Goal: Task Accomplishment & Management: Use online tool/utility

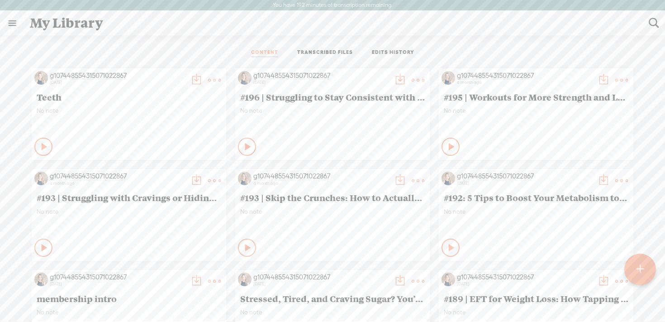
click at [642, 269] on t at bounding box center [640, 269] width 8 height 20
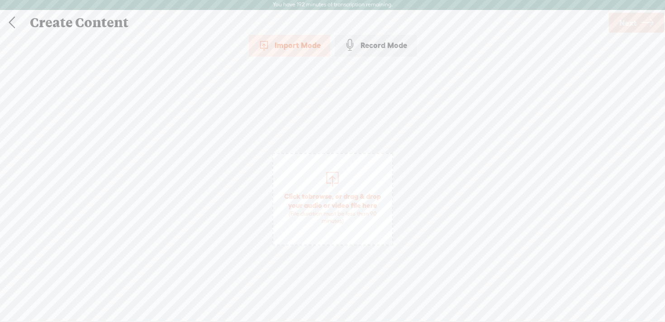
click at [328, 169] on div at bounding box center [333, 178] width 18 height 18
click at [632, 29] on span "Next" at bounding box center [628, 22] width 17 height 23
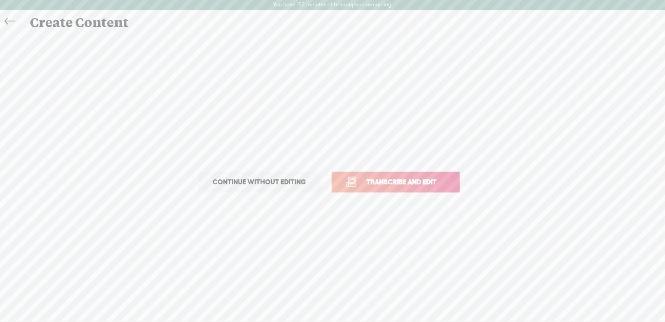
click at [425, 187] on link "Transcribe and edit" at bounding box center [396, 182] width 128 height 21
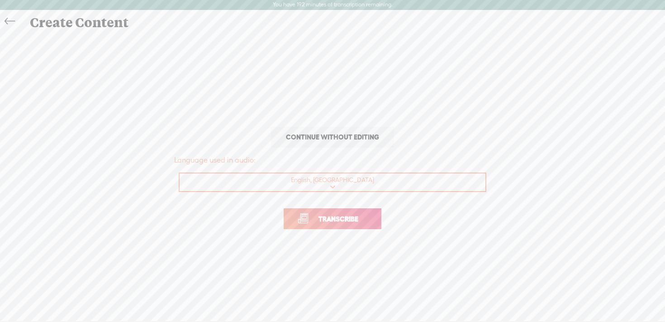
click at [333, 218] on span "Transcribe" at bounding box center [338, 219] width 59 height 10
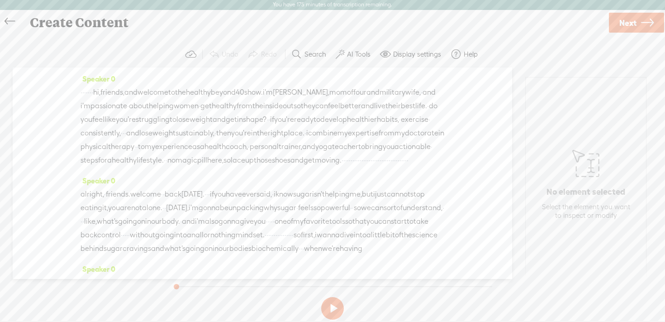
click at [355, 53] on label "AI Tools" at bounding box center [359, 54] width 24 height 9
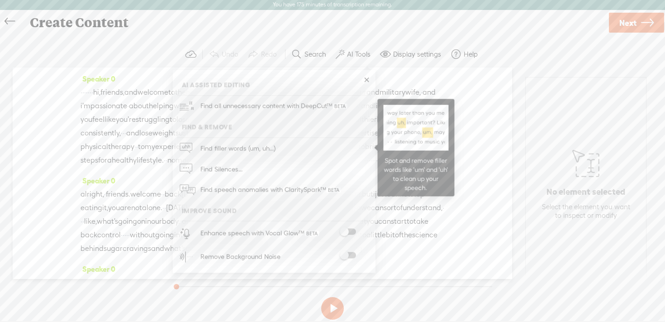
click at [292, 145] on link "Find filler words (um, uh...)" at bounding box center [274, 148] width 194 height 21
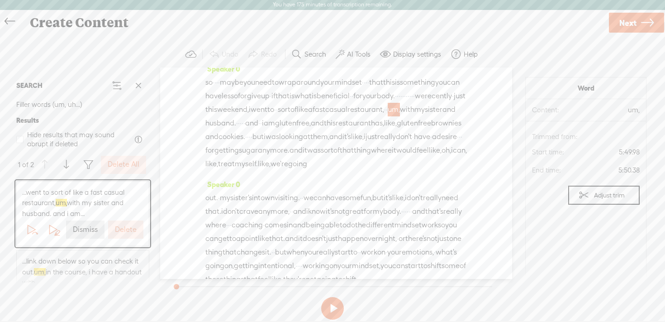
scroll to position [916, 0]
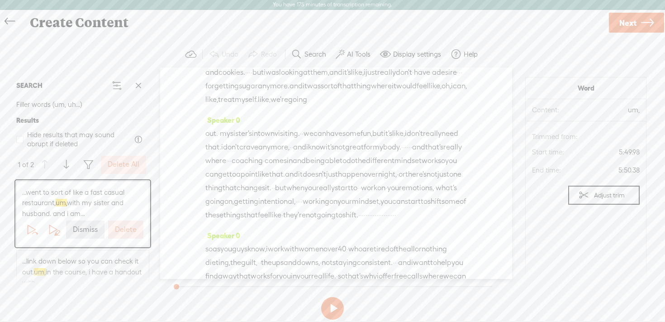
click at [115, 161] on label "Delete All" at bounding box center [124, 165] width 32 height 10
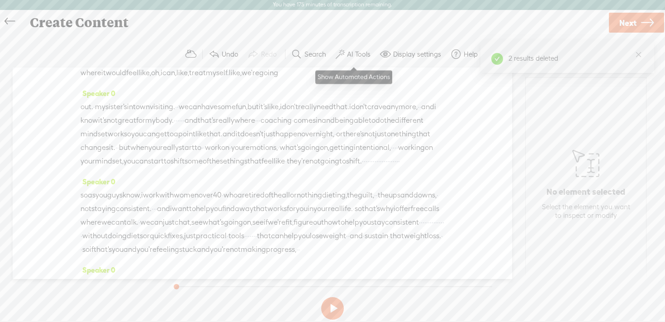
click at [354, 50] on label "AI Tools" at bounding box center [359, 54] width 24 height 9
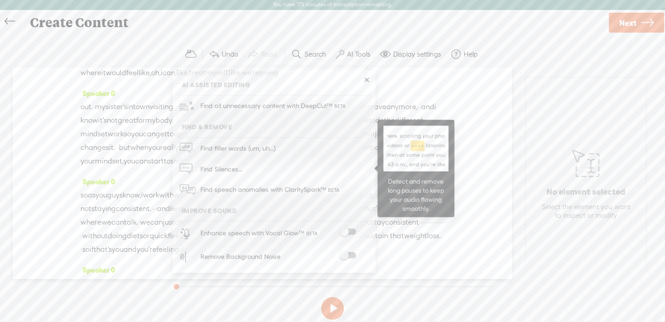
click at [286, 170] on link "Find Silences..." at bounding box center [274, 168] width 194 height 21
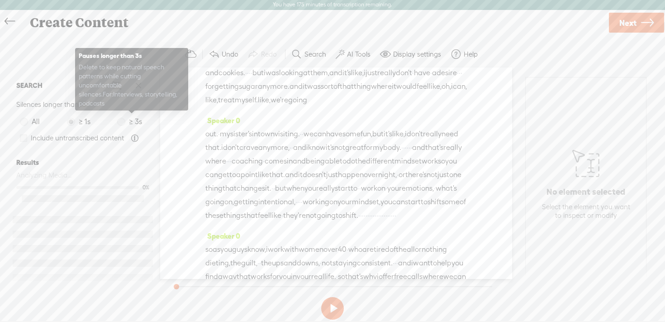
click at [120, 125] on label "≥ 3s" at bounding box center [131, 121] width 29 height 11
click at [120, 121] on span at bounding box center [121, 122] width 8 height 8
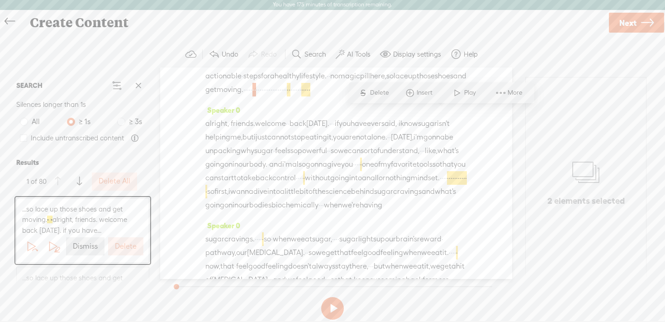
scroll to position [100, 0]
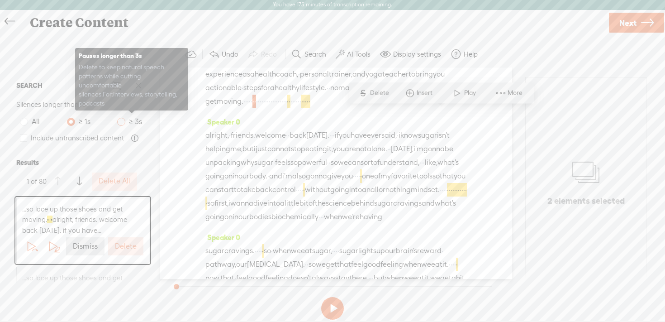
click at [121, 120] on span at bounding box center [121, 122] width 8 height 8
click at [121, 120] on input "≥ 3s" at bounding box center [121, 122] width 8 height 8
radio input "true"
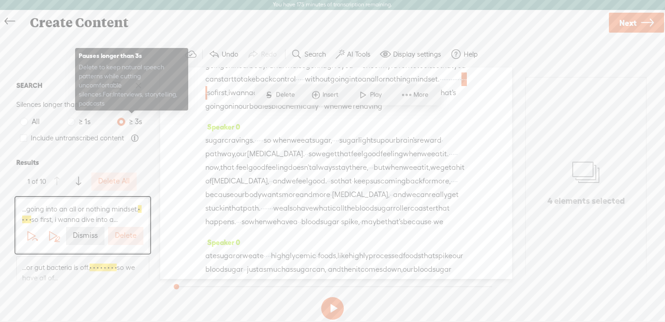
scroll to position [229, 0]
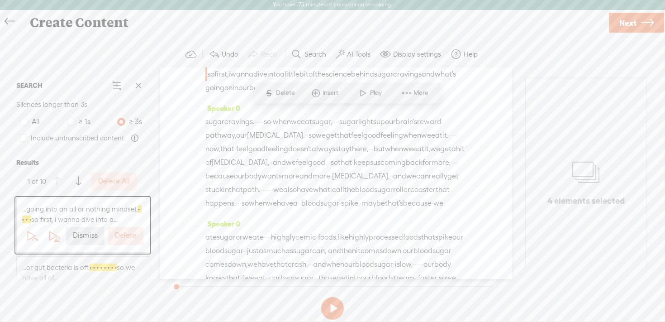
click at [123, 183] on label "Delete All" at bounding box center [114, 182] width 32 height 10
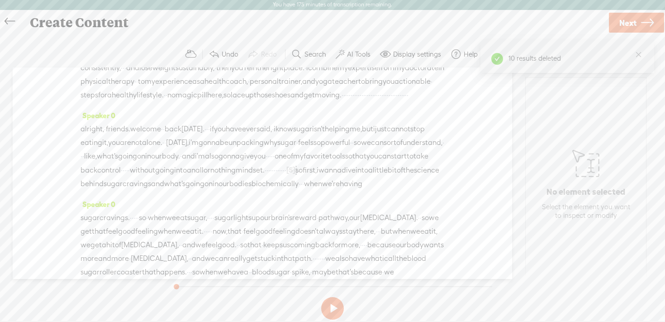
scroll to position [0, 0]
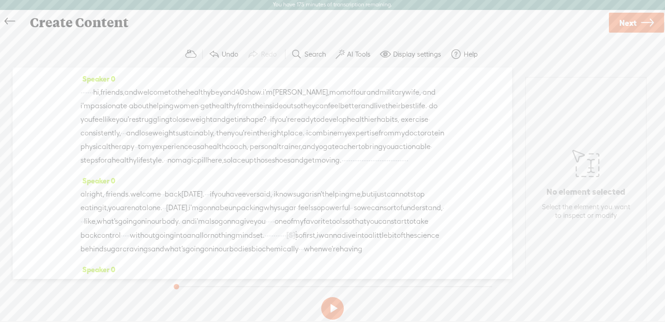
click at [315, 167] on span "moving." at bounding box center [328, 160] width 27 height 14
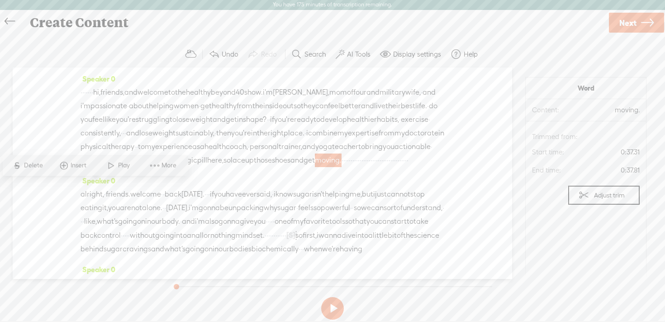
click at [118, 163] on span "Play" at bounding box center [125, 165] width 14 height 9
click at [335, 305] on button at bounding box center [332, 308] width 23 height 23
drag, startPoint x: 172, startPoint y: 187, endPoint x: 335, endPoint y: 194, distance: 163.6
click at [335, 174] on div "Speaker 0 · · · · · · · hi, friends, and welcome to the healthy beyond 40 show.…" at bounding box center [263, 123] width 364 height 102
click at [315, 167] on span "moving." at bounding box center [328, 160] width 27 height 14
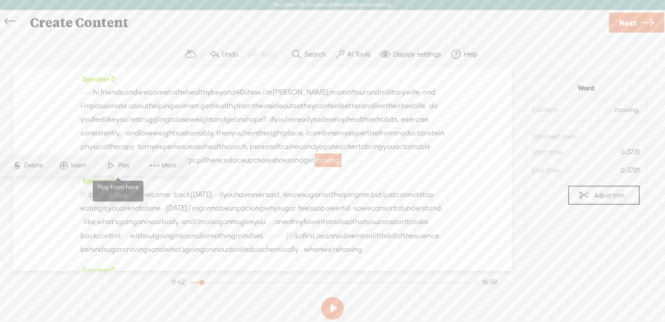
click at [114, 167] on span at bounding box center [112, 165] width 14 height 16
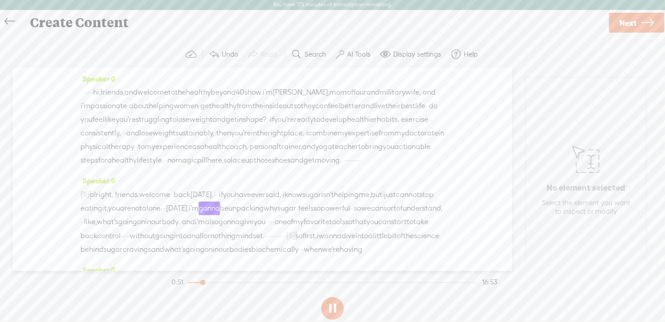
click at [332, 310] on button at bounding box center [332, 308] width 23 height 23
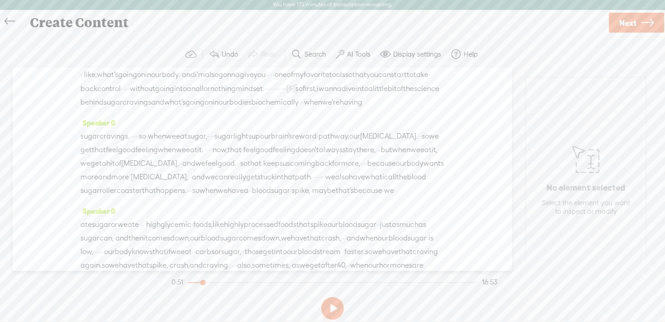
scroll to position [162, 0]
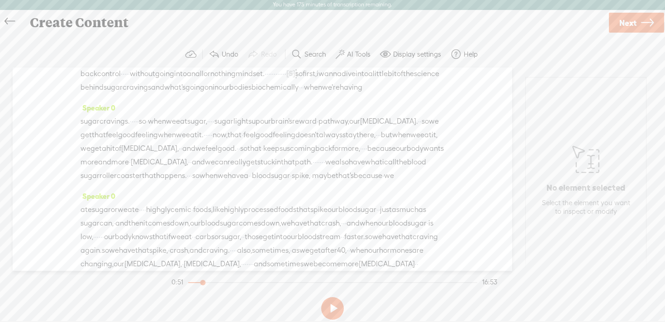
click at [174, 81] on span "into" at bounding box center [180, 74] width 13 height 14
click at [167, 93] on span at bounding box center [161, 92] width 14 height 16
click at [334, 310] on button at bounding box center [332, 308] width 23 height 23
click at [352, 50] on label "AI Tools" at bounding box center [359, 54] width 24 height 9
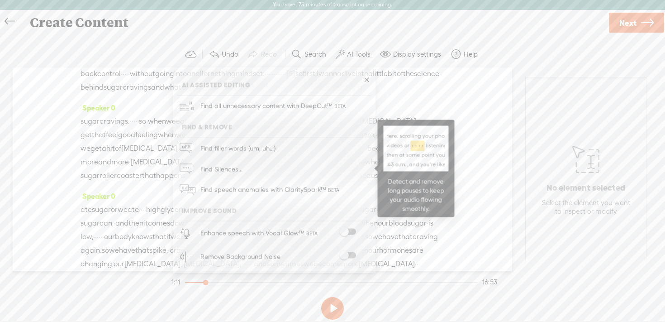
click at [251, 169] on link "Find Silences..." at bounding box center [274, 168] width 194 height 21
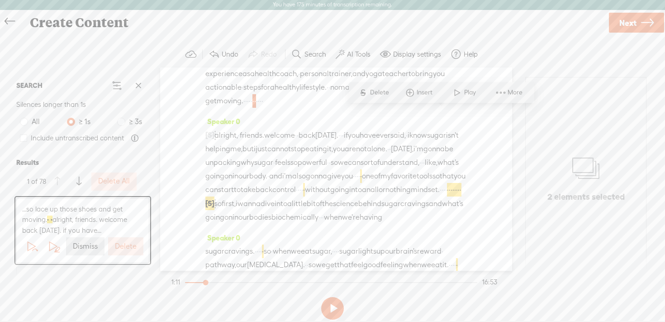
scroll to position [100, 0]
click at [113, 81] on span at bounding box center [116, 85] width 11 height 11
click at [119, 182] on label "Delete All" at bounding box center [114, 182] width 32 height 10
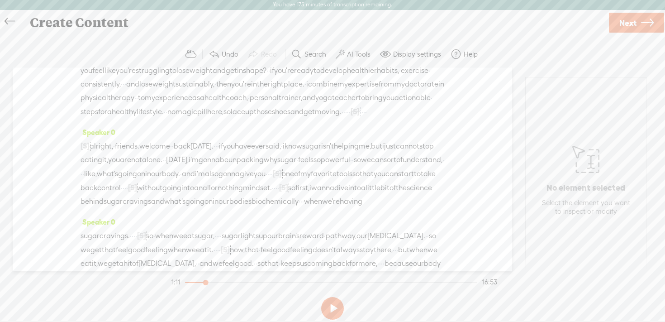
scroll to position [49, 0]
click at [315, 118] on span "moving." at bounding box center [328, 112] width 27 height 14
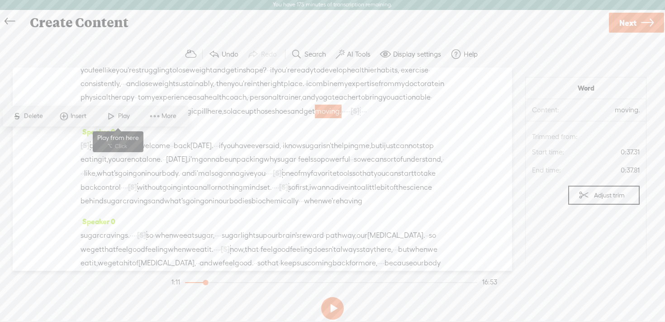
click at [123, 113] on span "Play" at bounding box center [125, 115] width 14 height 9
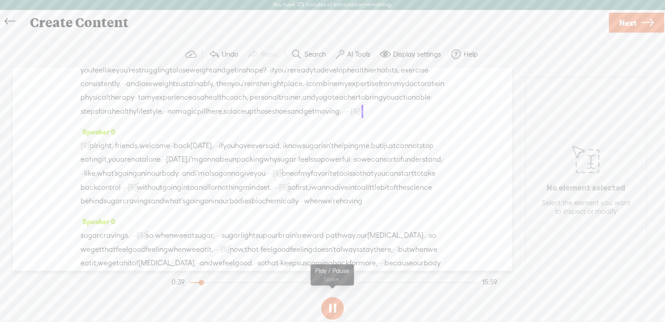
click at [334, 310] on button at bounding box center [332, 308] width 23 height 23
click at [351, 115] on span "[S]" at bounding box center [355, 111] width 9 height 8
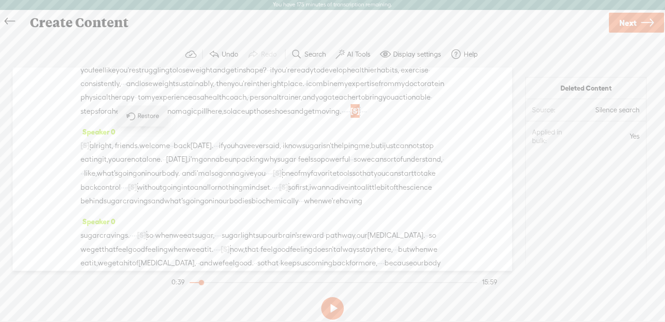
click at [144, 111] on span "Restore" at bounding box center [142, 116] width 45 height 16
click at [130, 152] on span "friends." at bounding box center [127, 146] width 24 height 14
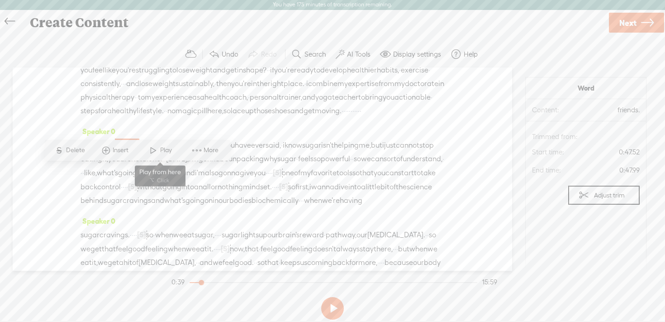
click at [153, 149] on span at bounding box center [154, 150] width 14 height 16
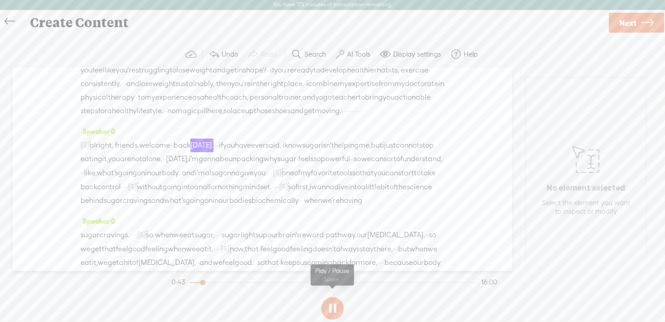
click at [322, 306] on button at bounding box center [332, 308] width 23 height 23
click at [240, 180] on span "give" at bounding box center [247, 173] width 14 height 14
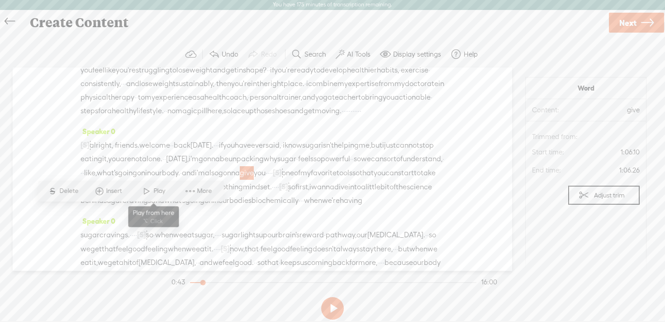
click at [149, 186] on span at bounding box center [147, 191] width 14 height 16
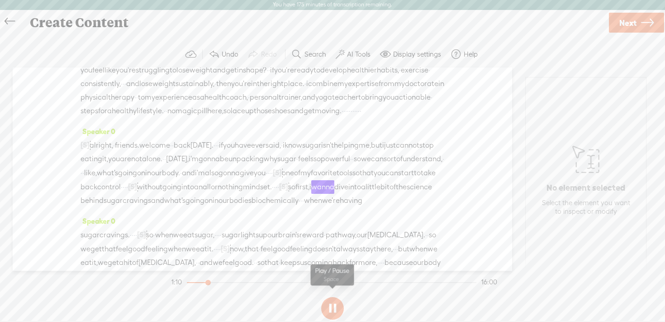
click at [334, 314] on button at bounding box center [332, 308] width 23 height 23
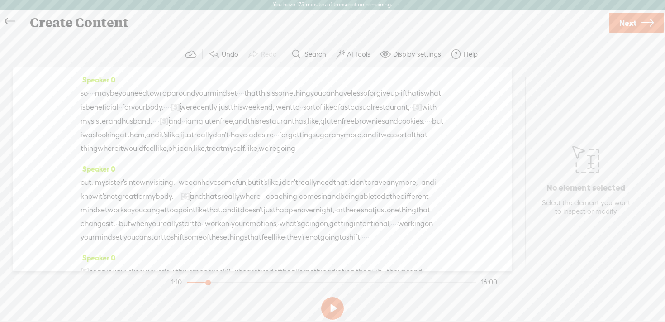
scroll to position [782, 0]
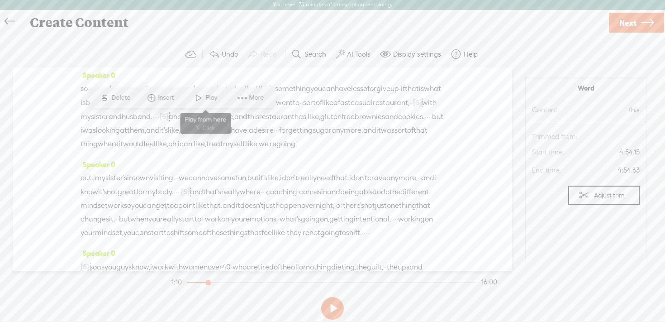
click at [206, 97] on span "Play" at bounding box center [213, 97] width 14 height 9
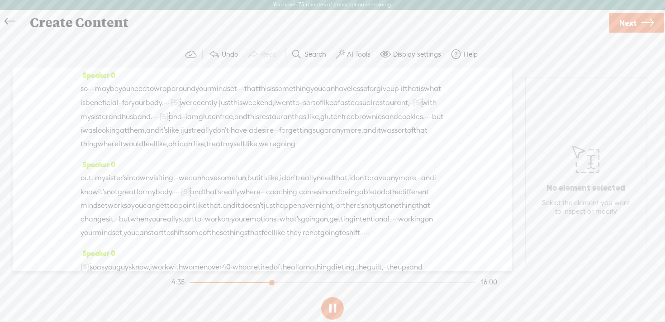
click at [333, 306] on button at bounding box center [332, 308] width 23 height 23
drag, startPoint x: 210, startPoint y: 117, endPoint x: 191, endPoint y: 120, distance: 19.2
click at [190, 99] on span at bounding box center [186, 98] width 14 height 16
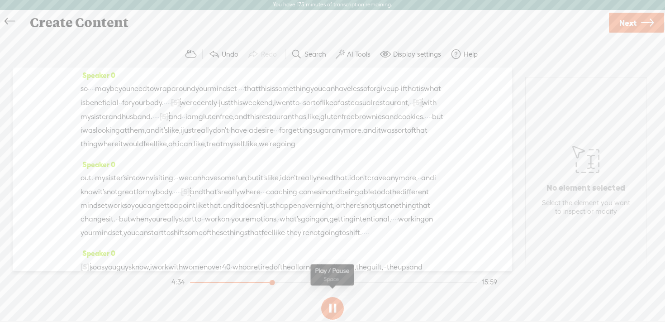
click at [331, 307] on button at bounding box center [332, 308] width 23 height 23
drag, startPoint x: 207, startPoint y: 118, endPoint x: 196, endPoint y: 119, distance: 11.8
click at [196, 62] on div "[S] · · · · · · and so it was more of this [S] ritual · · · · · · routine thing…" at bounding box center [263, 27] width 364 height 70
click at [201, 92] on span at bounding box center [199, 98] width 14 height 16
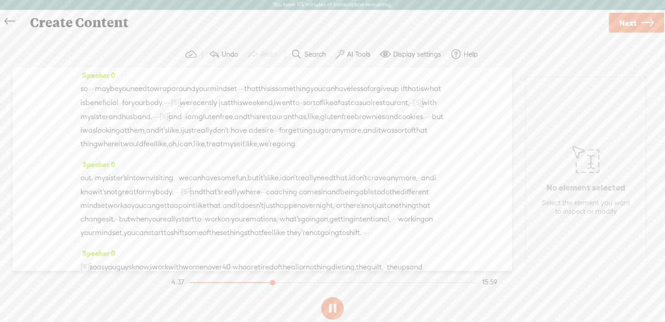
click at [335, 309] on button at bounding box center [332, 308] width 23 height 23
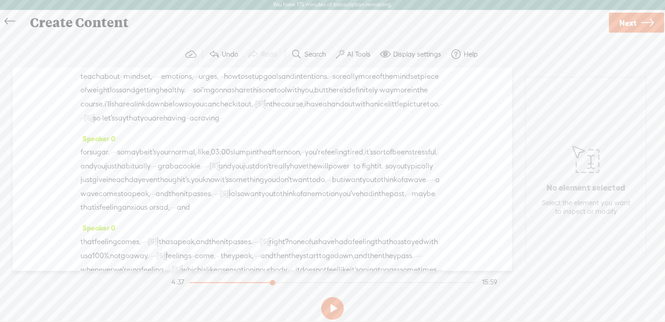
scroll to position [1465, 0]
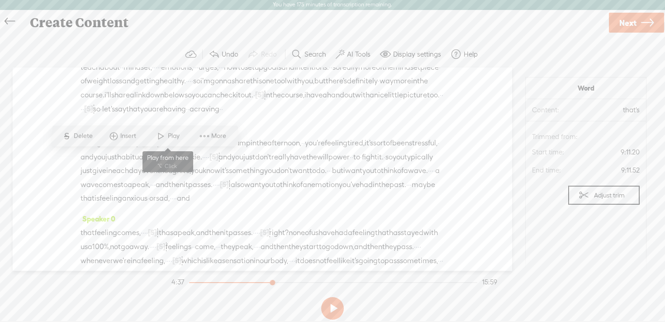
click at [162, 130] on span at bounding box center [161, 136] width 14 height 16
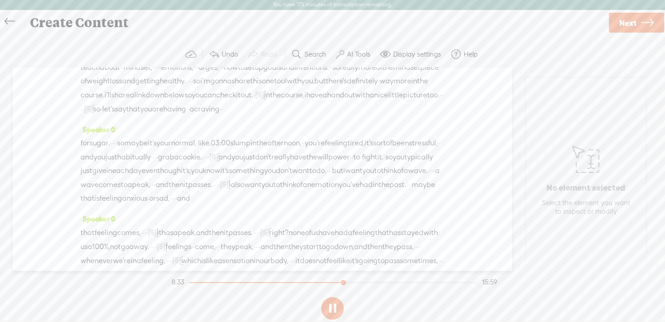
click at [332, 304] on button at bounding box center [332, 308] width 23 height 23
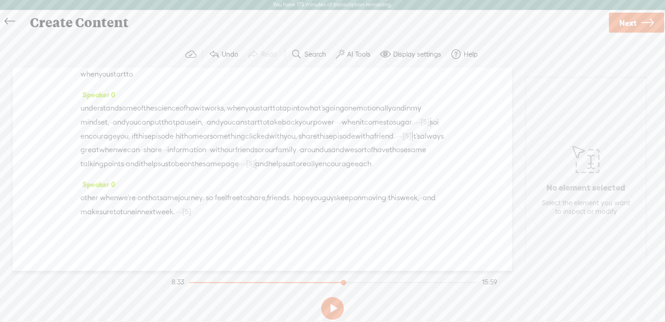
scroll to position [2397, 0]
click at [138, 86] on span at bounding box center [132, 88] width 14 height 16
click at [332, 312] on button at bounding box center [332, 308] width 23 height 23
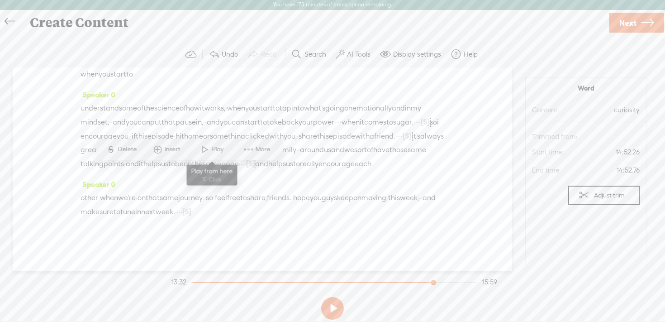
click at [220, 145] on span "Play" at bounding box center [219, 149] width 14 height 9
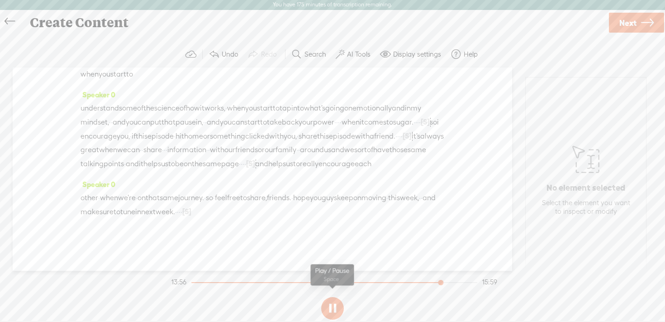
click at [331, 304] on button at bounding box center [332, 308] width 23 height 23
drag, startPoint x: 385, startPoint y: 171, endPoint x: 291, endPoint y: 172, distance: 94.2
drag, startPoint x: 387, startPoint y: 169, endPoint x: 287, endPoint y: 174, distance: 100.2
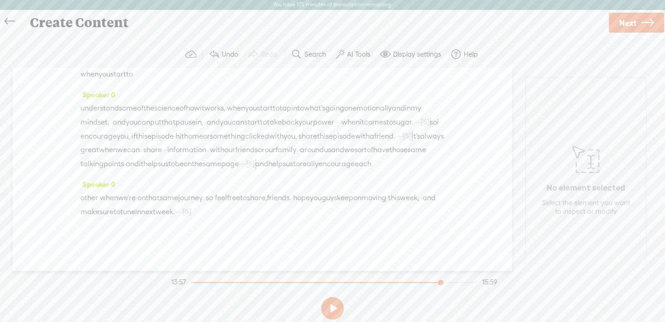
drag, startPoint x: 289, startPoint y: 170, endPoint x: 407, endPoint y: 164, distance: 117.8
click at [265, 145] on span "Play" at bounding box center [271, 149] width 14 height 9
click at [330, 309] on button at bounding box center [332, 308] width 23 height 23
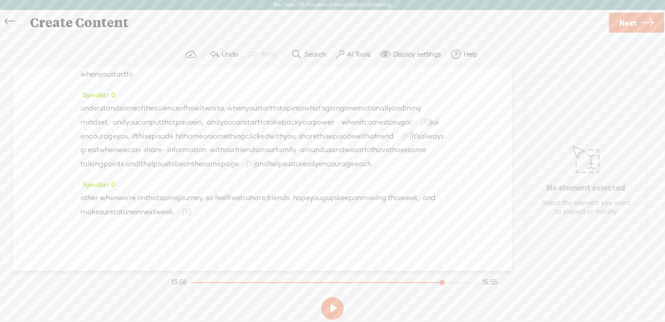
scroll to position [2792, 0]
click at [631, 23] on span "Next" at bounding box center [628, 22] width 17 height 23
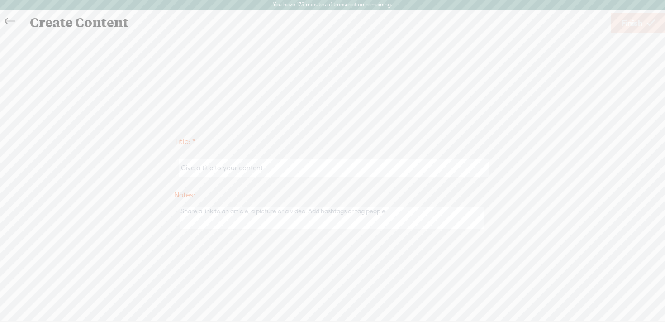
click at [224, 163] on input "text" at bounding box center [334, 168] width 310 height 18
paste input "#198 | Why Sugar Feels So Hard to Quit (for Women Over 40 Trying to Lose Weight)"
type input "#198 | Why Sugar Feels So Hard to Quit (for Women Over 40 Trying to Lose Weight)"
click at [629, 21] on span "Finish" at bounding box center [632, 22] width 21 height 23
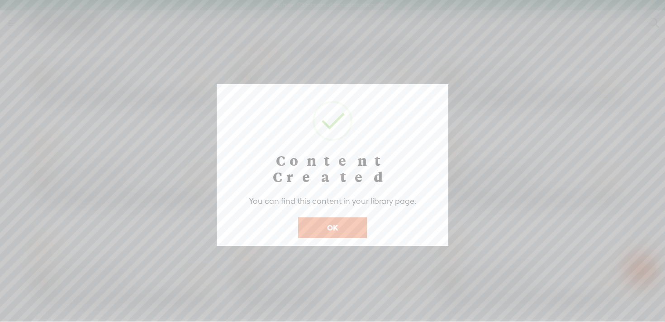
click at [319, 217] on button "OK" at bounding box center [332, 227] width 69 height 21
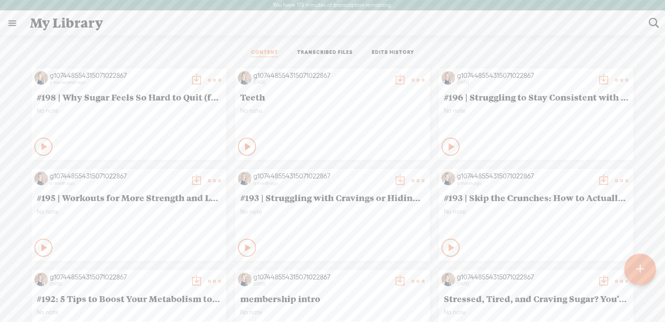
click at [193, 79] on t at bounding box center [196, 80] width 13 height 13
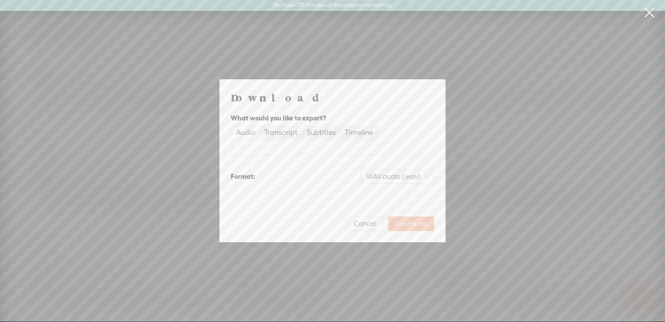
click at [416, 223] on span "Download" at bounding box center [412, 223] width 32 height 9
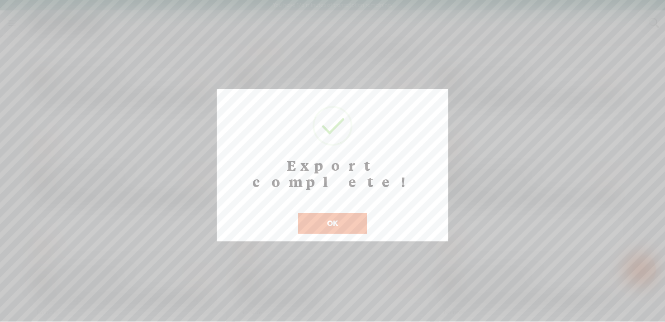
click at [343, 213] on button "OK" at bounding box center [332, 223] width 69 height 21
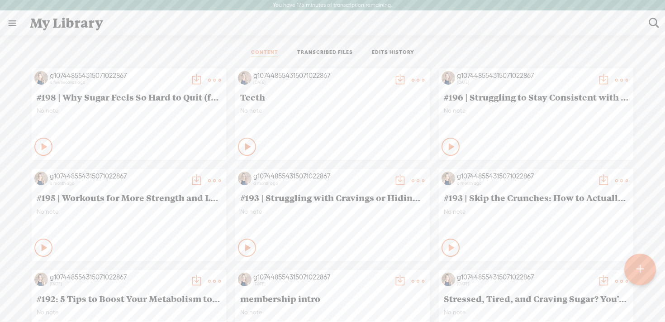
click at [212, 78] on t at bounding box center [214, 80] width 13 height 13
click at [190, 172] on link "Download as..." at bounding box center [171, 173] width 91 height 21
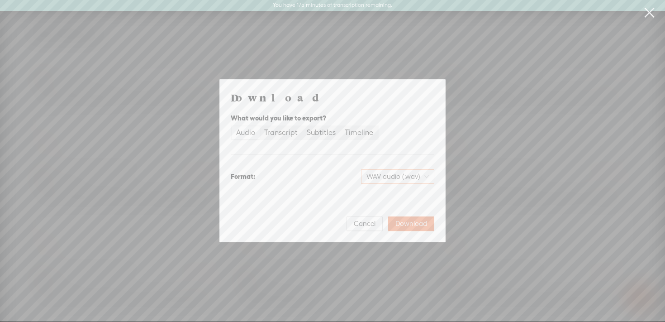
click at [392, 175] on span "WAV audio (.wav)" at bounding box center [398, 177] width 62 height 14
click at [392, 196] on div "MP3 audio (.mp3)" at bounding box center [391, 195] width 74 height 9
click at [412, 223] on span "Download" at bounding box center [412, 223] width 32 height 9
